Goal: Task Accomplishment & Management: Use online tool/utility

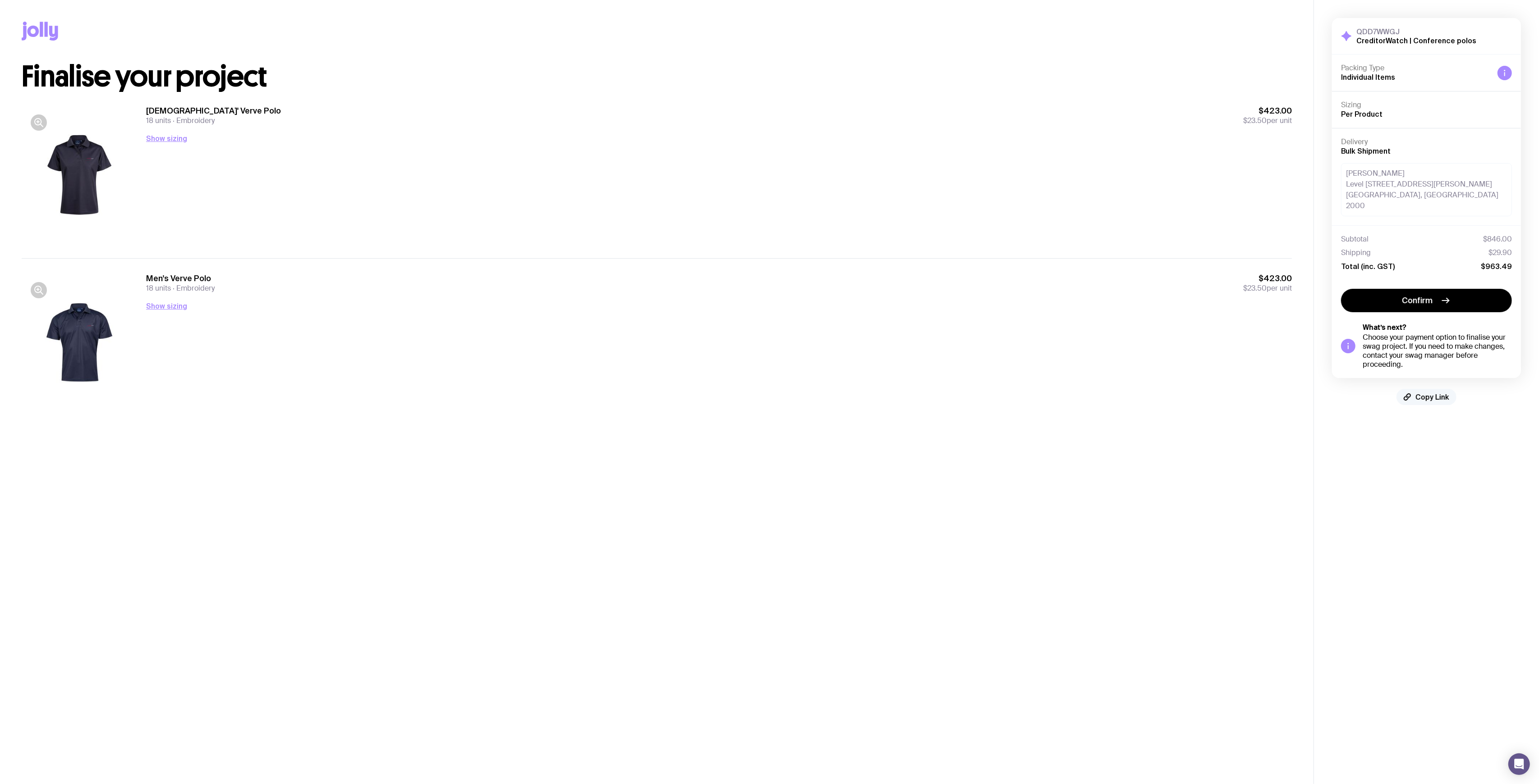
click at [1436, 392] on span "Copy Link" at bounding box center [1432, 396] width 34 height 9
click at [799, 363] on div "Men's Verve Polo 18 units Embroidery $423.00 $23.50 per unit Show sizing Men’s …" at bounding box center [719, 342] width 1146 height 139
drag, startPoint x: 799, startPoint y: 363, endPoint x: 811, endPoint y: 392, distance: 31.4
click at [799, 365] on div "Men's Verve Polo 18 units Embroidery $423.00 $23.50 per unit Show sizing Men’s …" at bounding box center [719, 342] width 1146 height 139
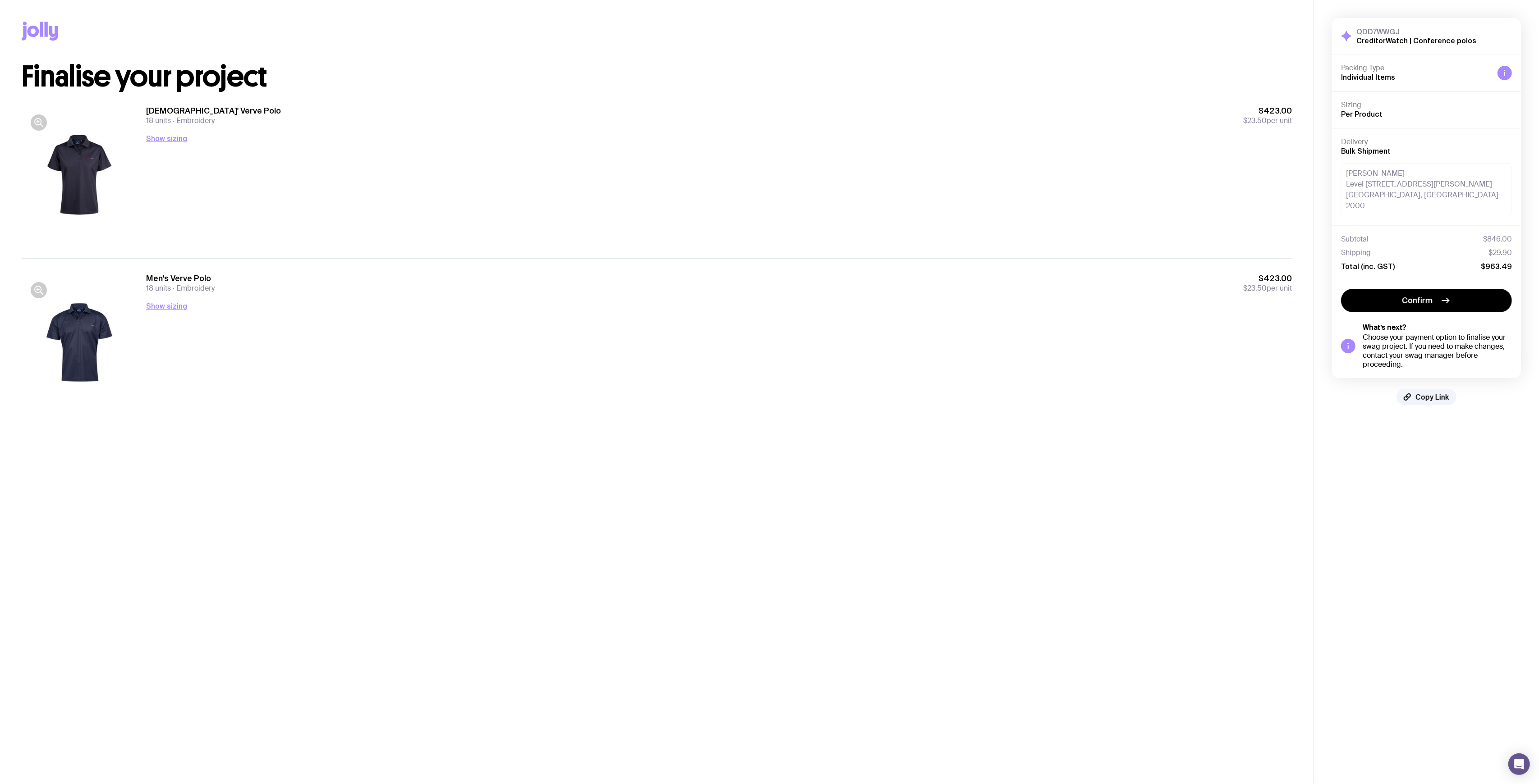
drag, startPoint x: 1050, startPoint y: 189, endPoint x: 828, endPoint y: 341, distance: 269.1
click at [821, 319] on div "Men's Verve Polo 18 units Embroidery $423.00 $23.50 per unit Show sizing Men’s …" at bounding box center [719, 342] width 1146 height 139
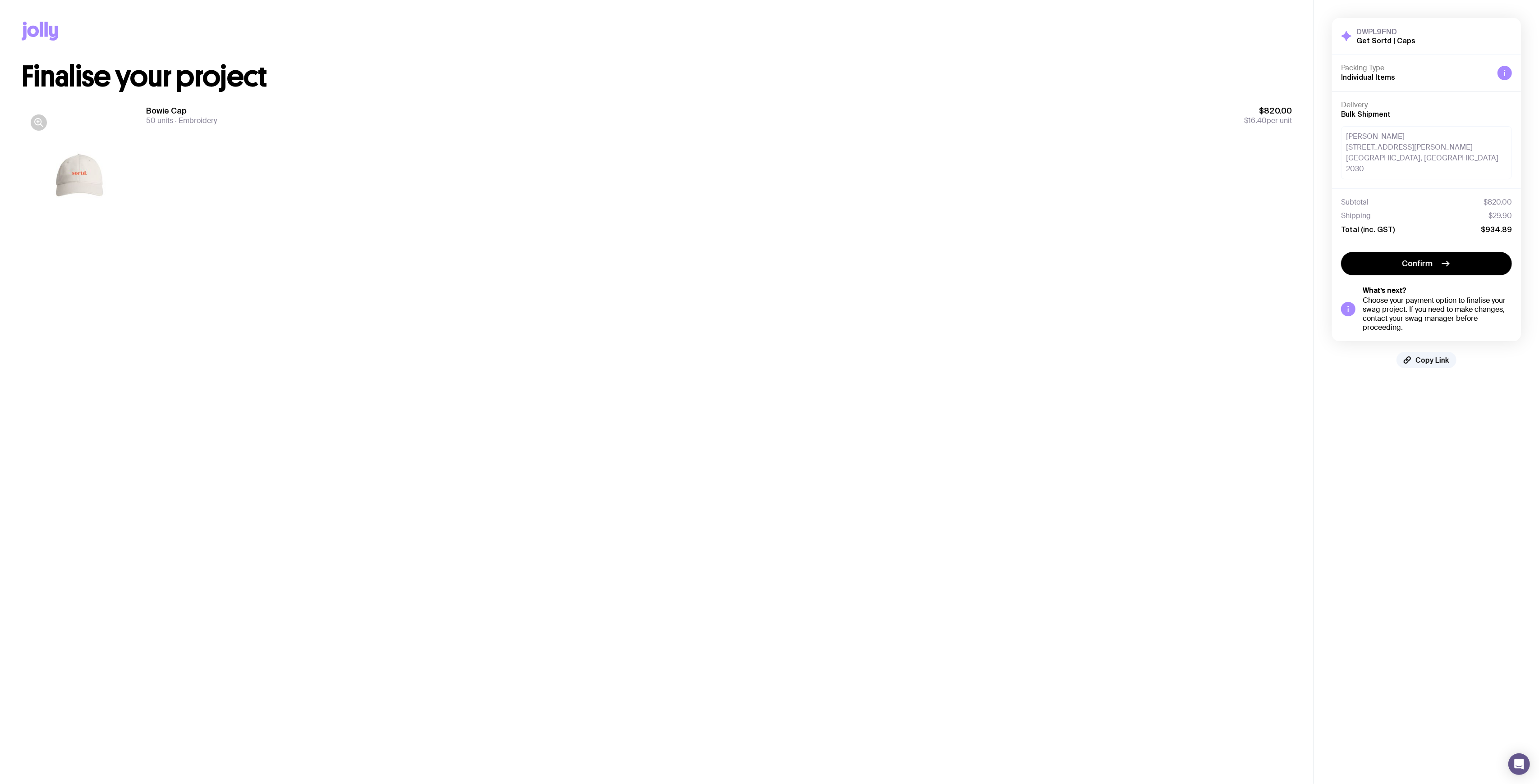
click at [1387, 150] on div "Jodine Wolman 28 Lyons Street Dover Heights, NSW 2030" at bounding box center [1427, 152] width 171 height 53
click at [1409, 145] on div "Jodine Wolman 28 Lyons Street Dover Heights, NSW 2030" at bounding box center [1427, 152] width 171 height 53
click at [1455, 142] on div "Jodine Wolman 28 Lyons Street Dover Heights, NSW 2030" at bounding box center [1427, 152] width 171 height 53
drag, startPoint x: 951, startPoint y: 299, endPoint x: 896, endPoint y: 425, distance: 137.5
click at [951, 299] on main "Copy Link Finalise your project Bowie Cap 50 units Embroidery $820.00 $16.40 pe…" at bounding box center [657, 392] width 1314 height 784
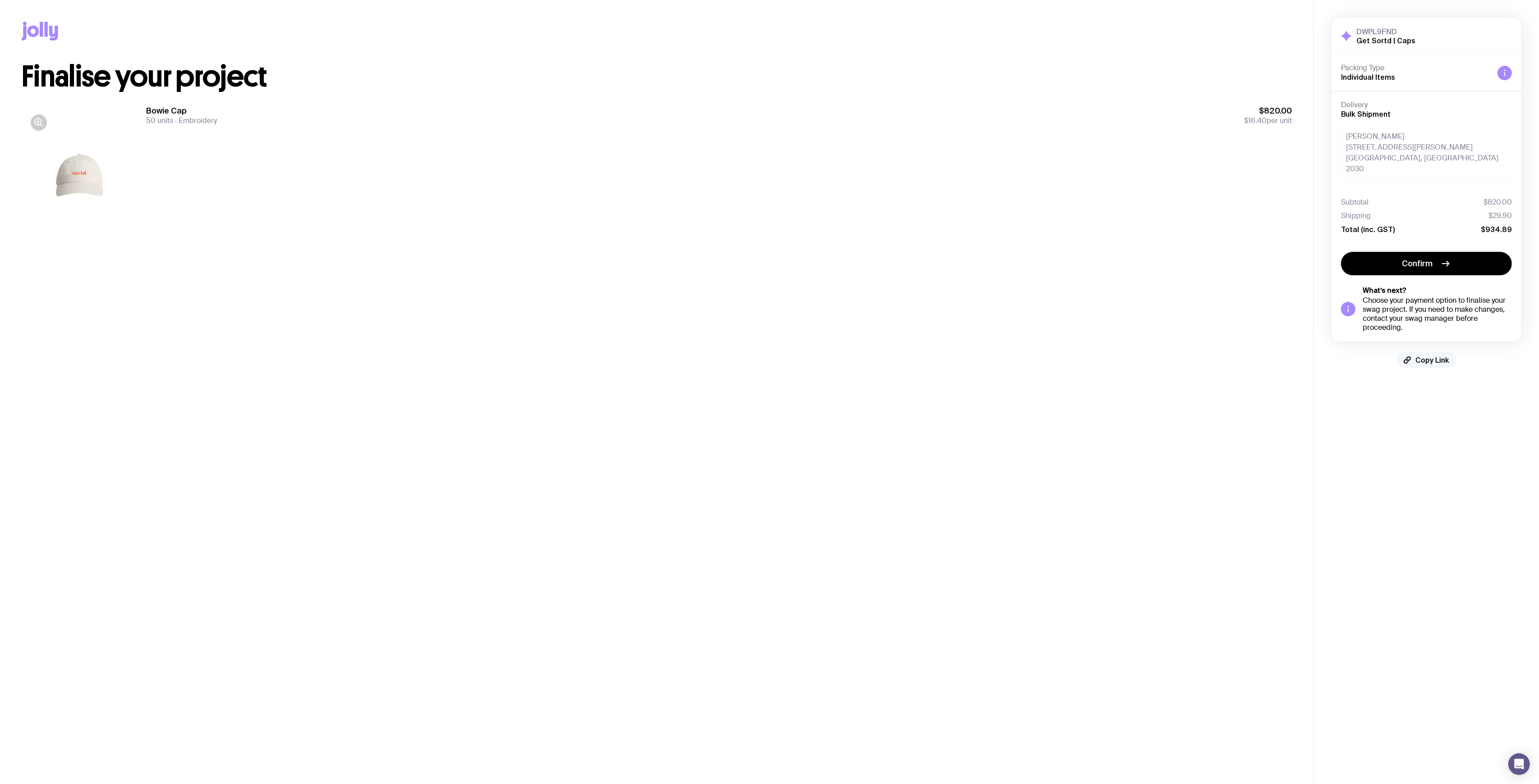
click at [1436, 356] on span "Copy Link" at bounding box center [1432, 360] width 34 height 9
